Goal: Information Seeking & Learning: Learn about a topic

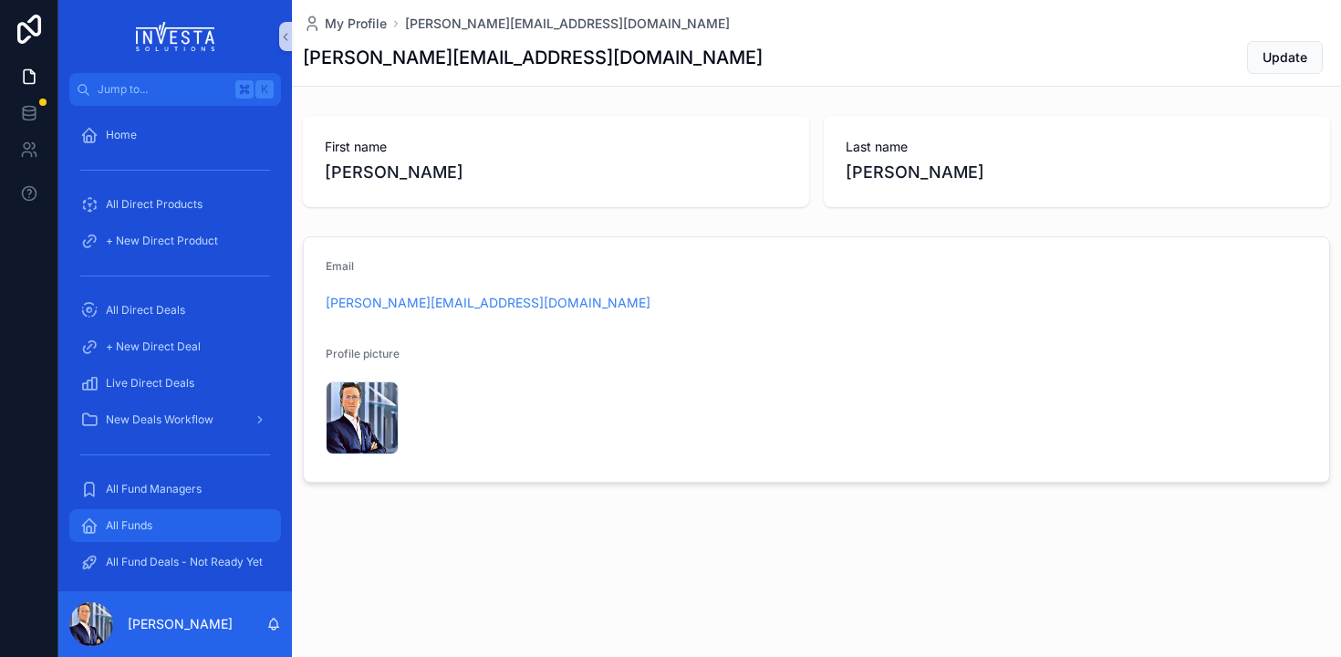
click at [140, 525] on span "All Funds" at bounding box center [129, 525] width 47 height 15
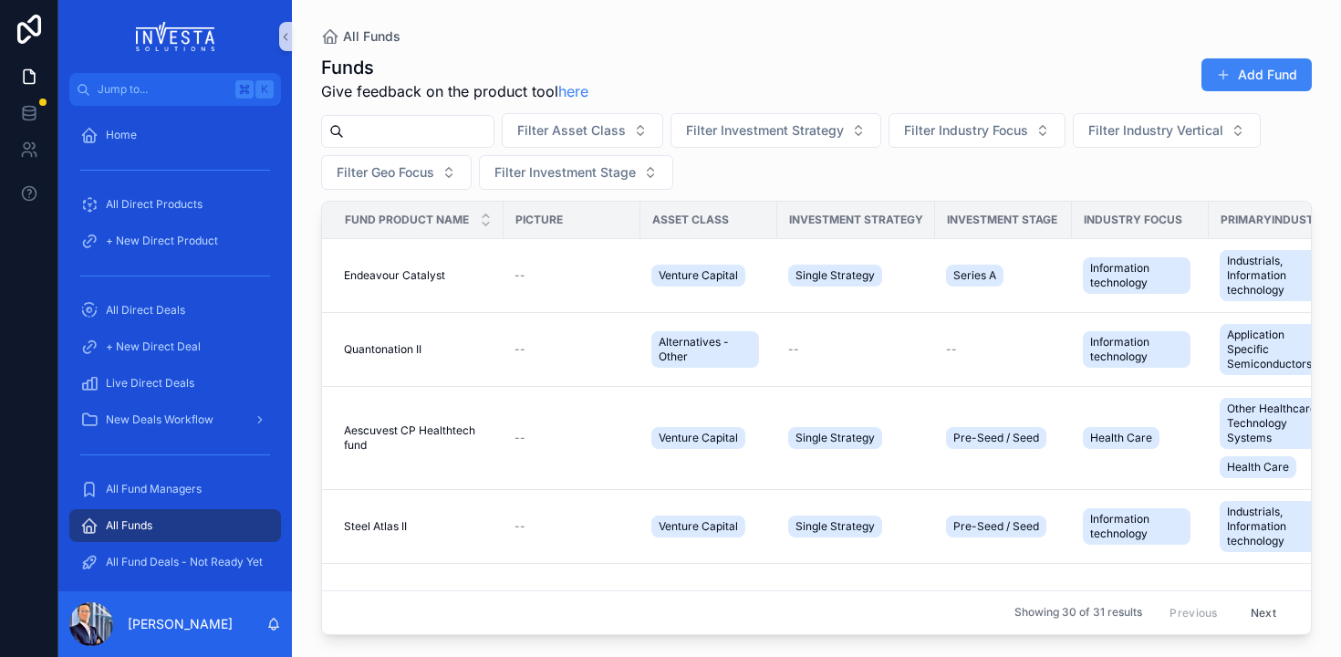
click at [414, 131] on input "scrollable content" at bounding box center [419, 132] width 150 height 26
type input "****"
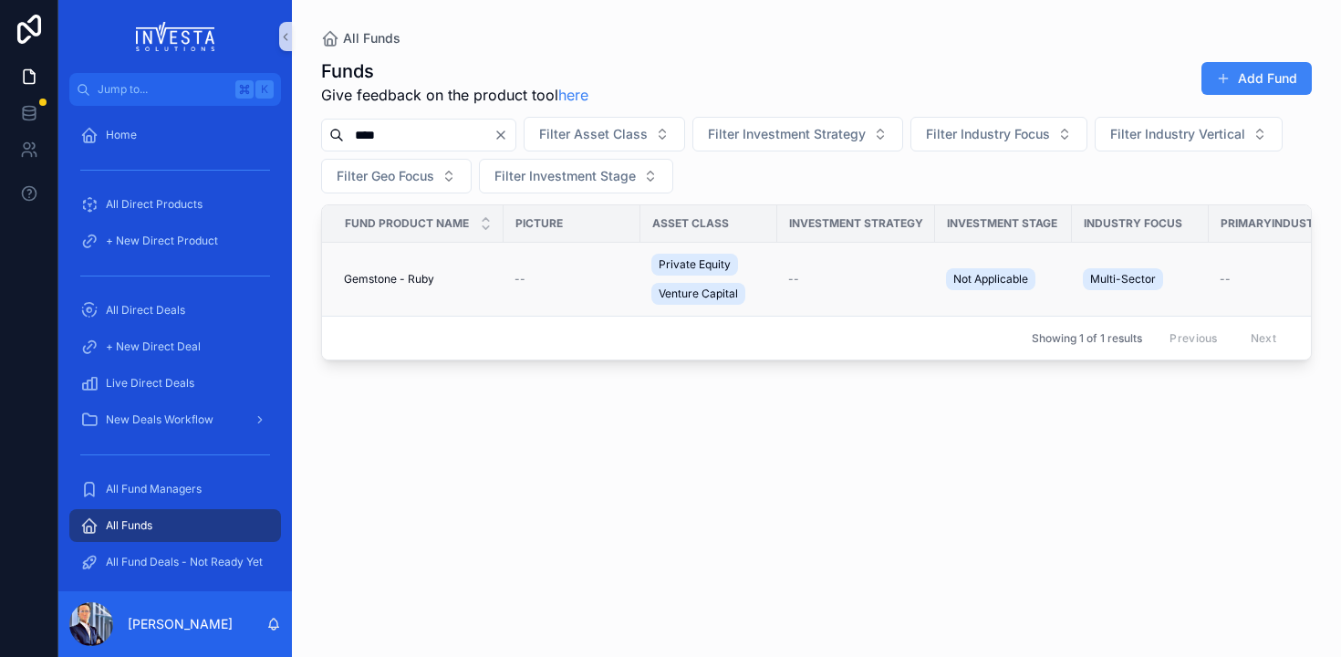
click at [398, 281] on span "Gemstone - Ruby" at bounding box center [389, 279] width 90 height 15
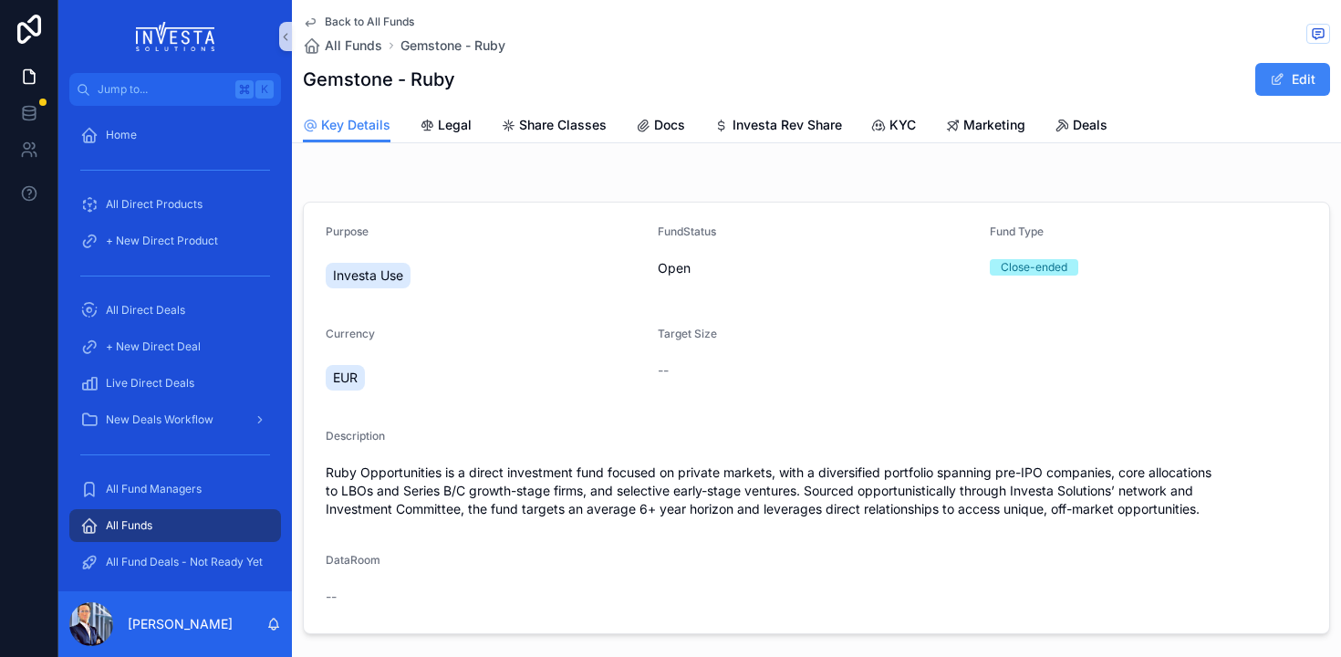
scroll to position [484, 0]
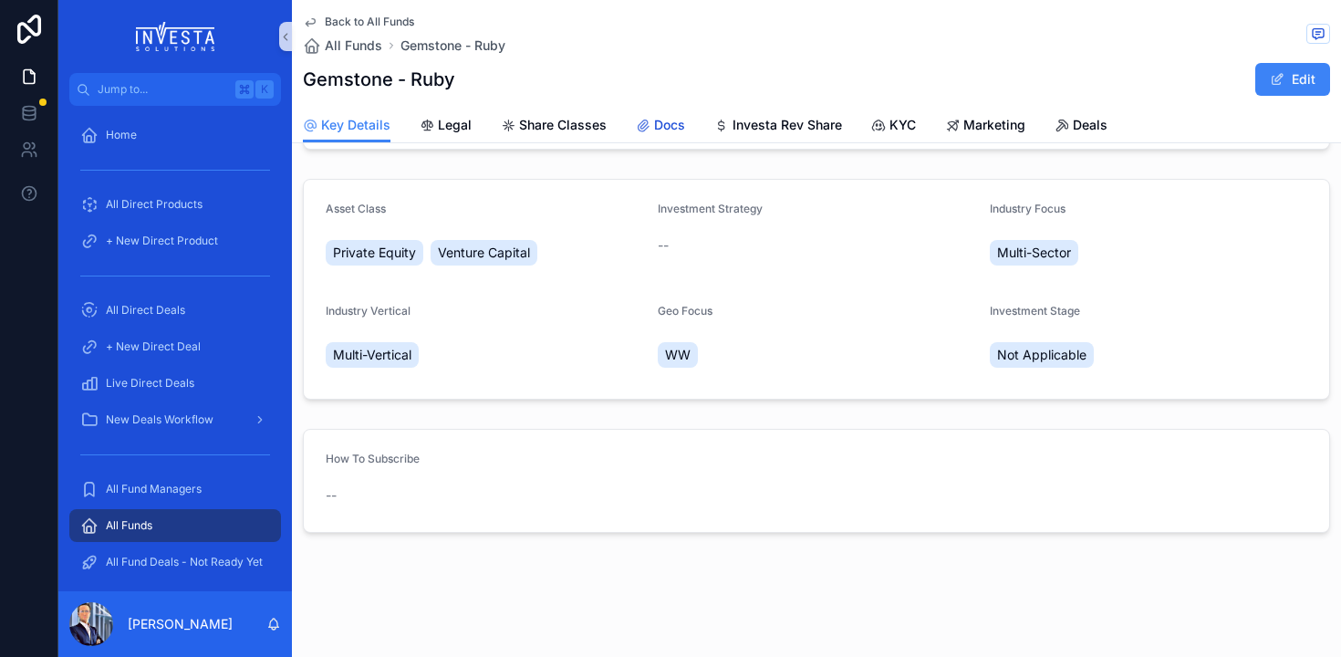
click at [674, 124] on span "Docs" at bounding box center [669, 125] width 31 height 18
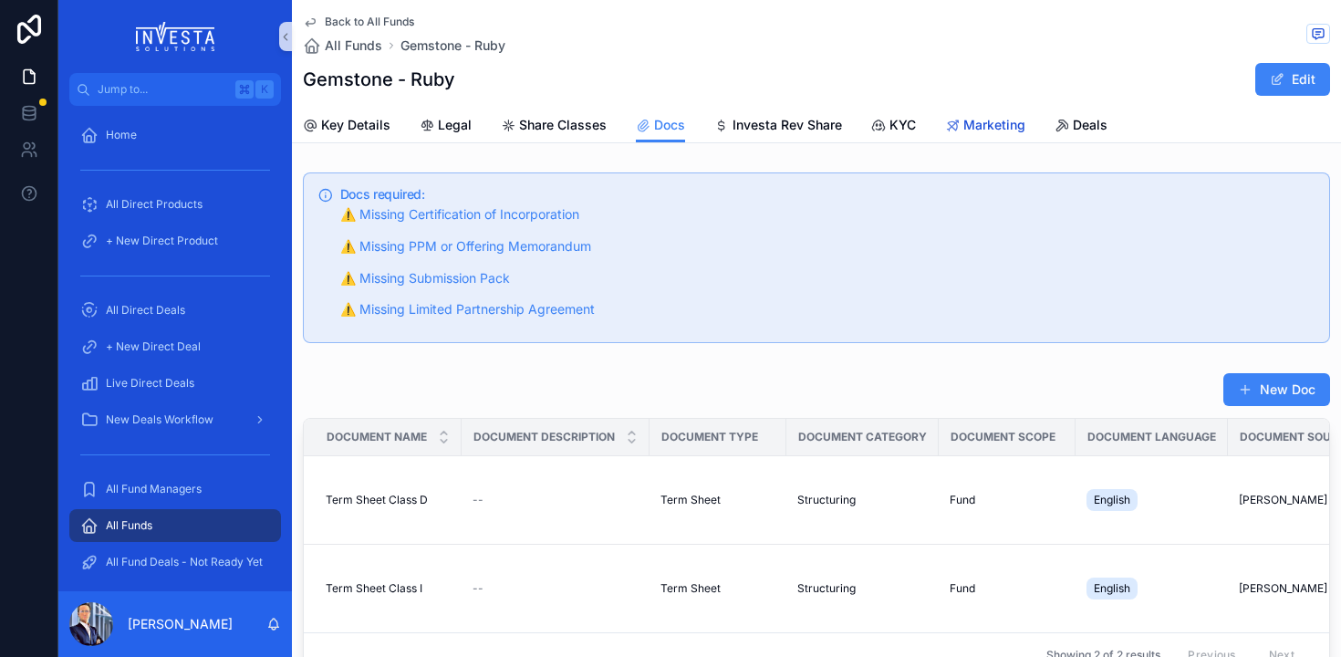
click at [968, 135] on link "Marketing" at bounding box center [985, 127] width 80 height 36
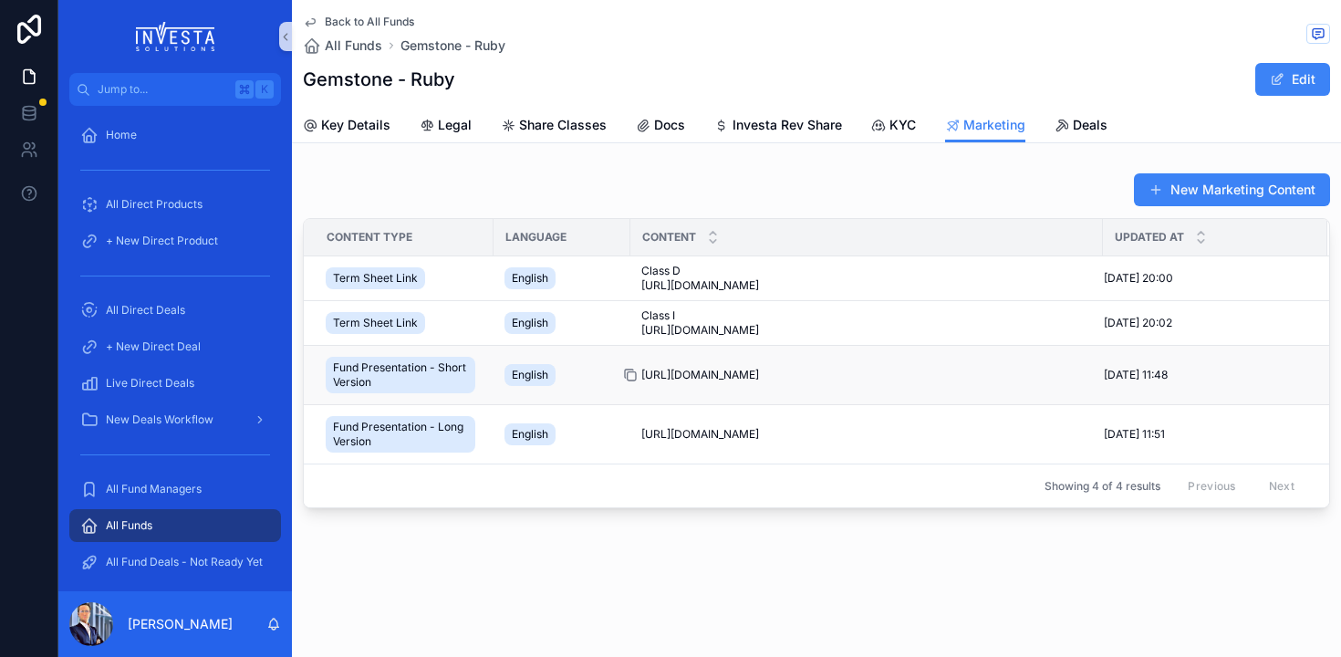
click at [632, 373] on icon "scrollable content" at bounding box center [630, 375] width 15 height 15
click at [639, 375] on div "scrollable content" at bounding box center [637, 375] width 29 height 15
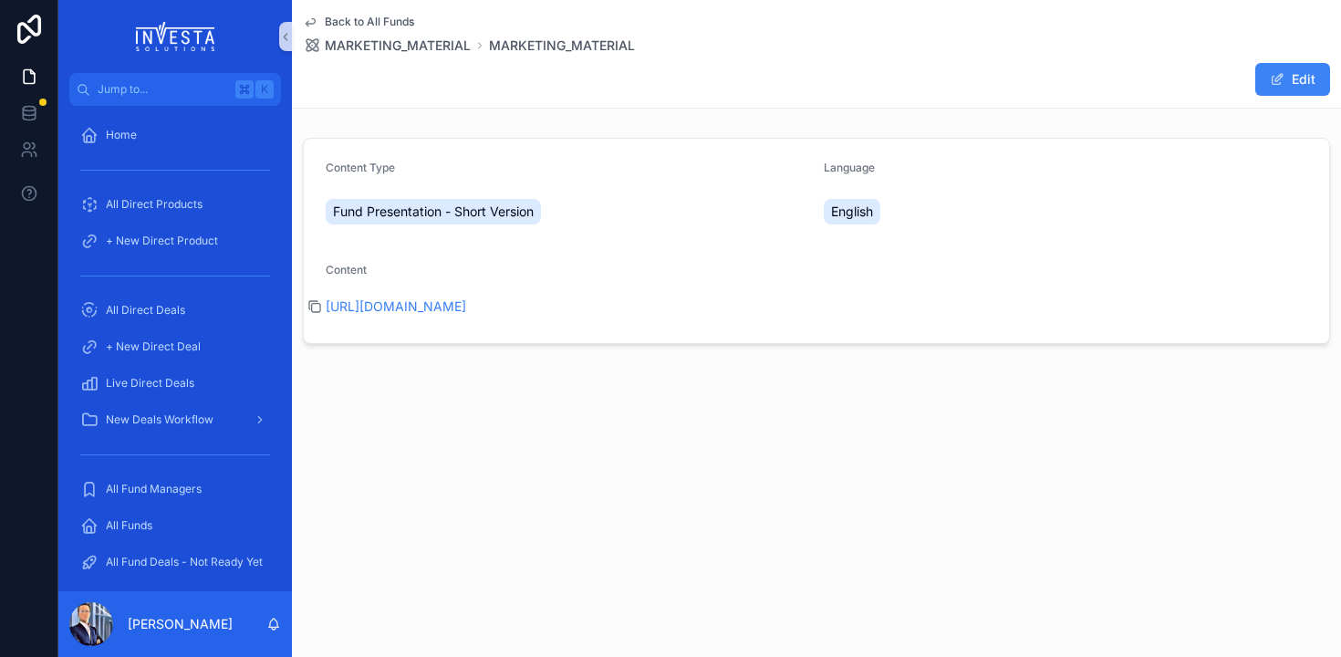
click at [318, 305] on icon "scrollable content" at bounding box center [314, 306] width 15 height 15
